Goal: Navigation & Orientation: Go to known website

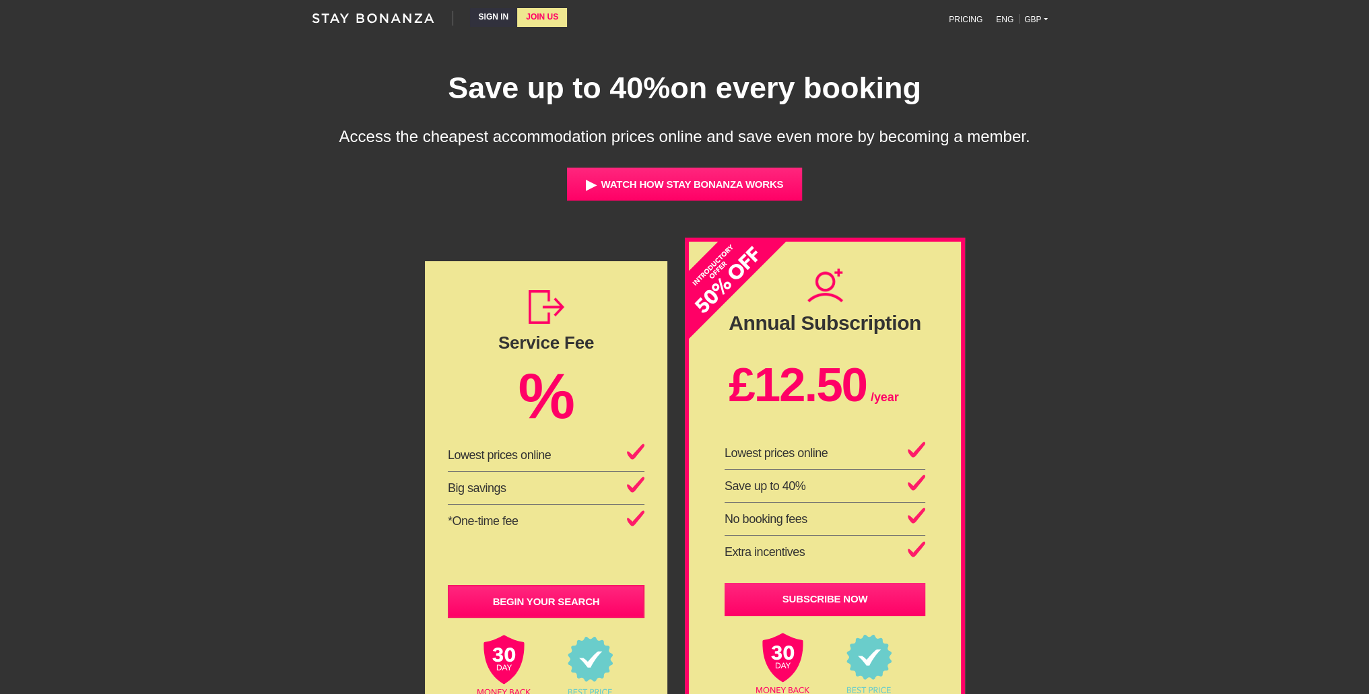
click at [366, 21] on icon at bounding box center [373, 18] width 124 height 15
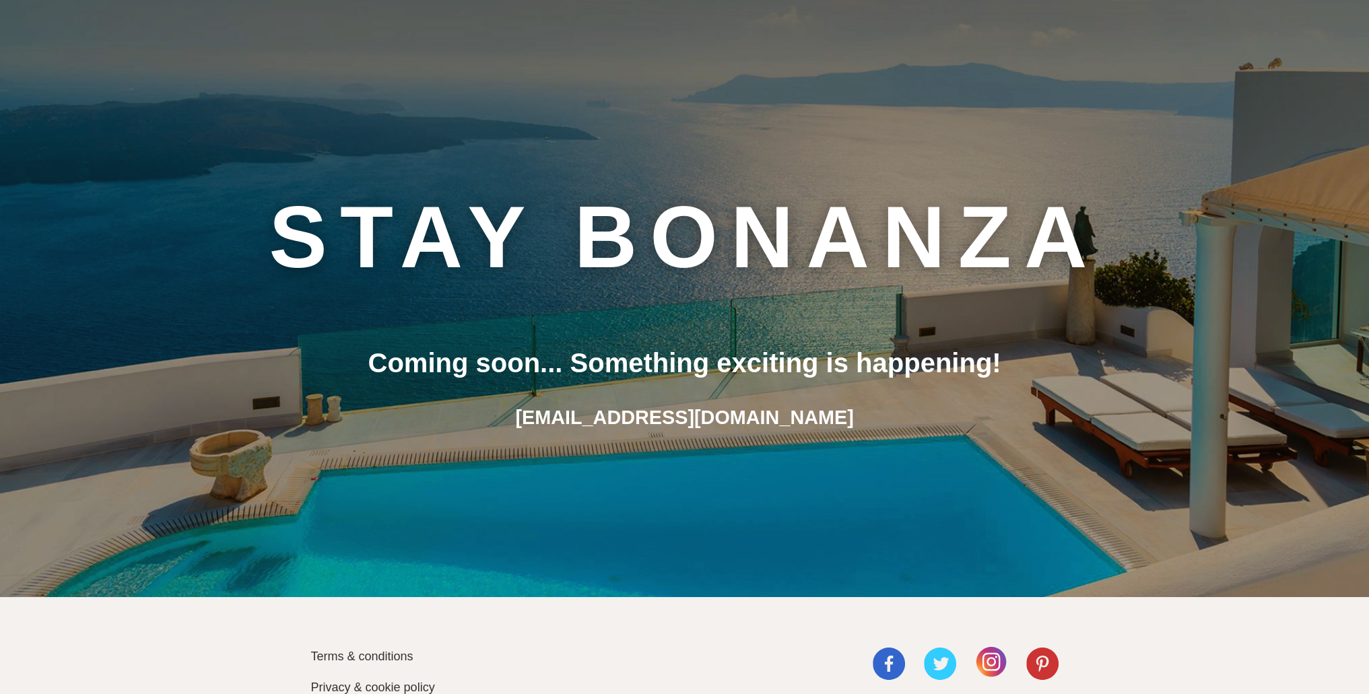
click at [987, 667] on img at bounding box center [991, 662] width 32 height 32
